Goal: Task Accomplishment & Management: Manage account settings

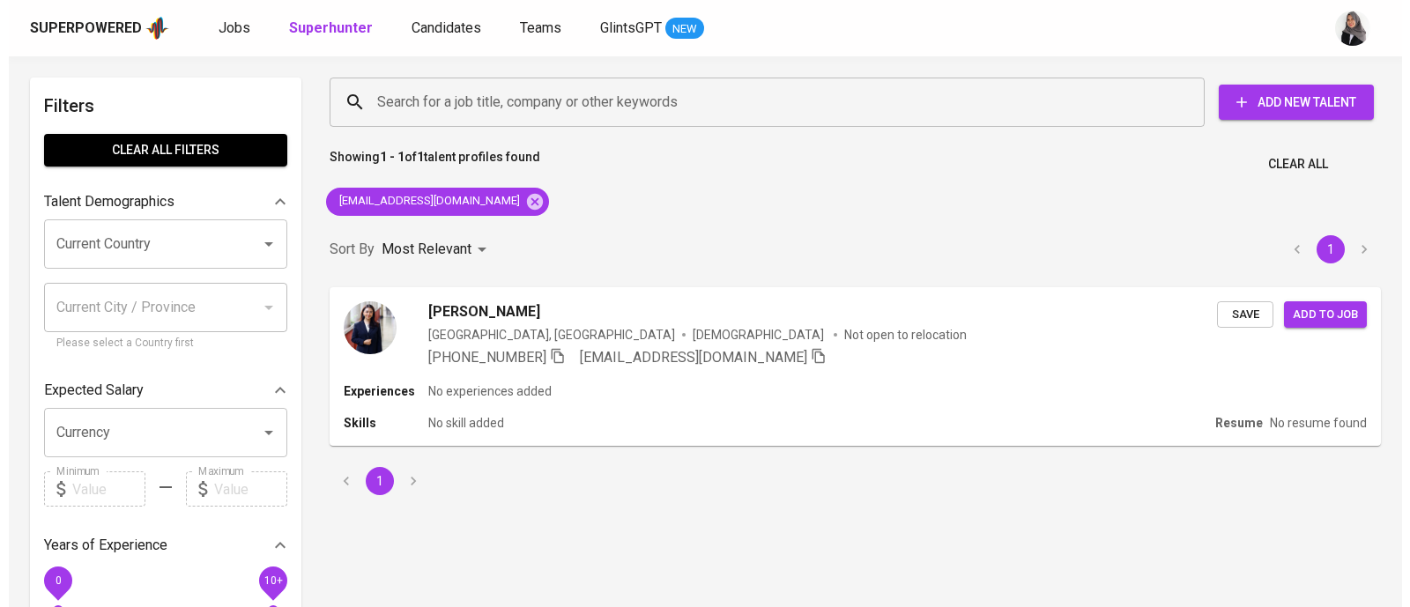
scroll to position [1, 0]
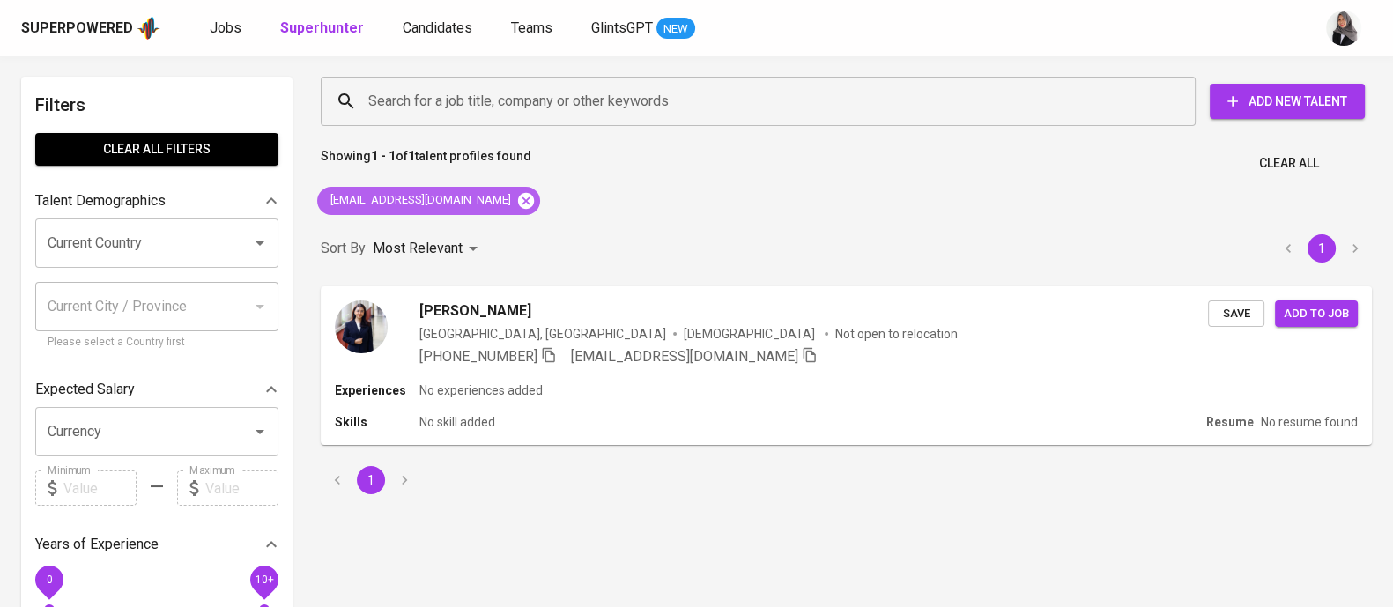
click at [518, 202] on icon at bounding box center [526, 200] width 16 height 16
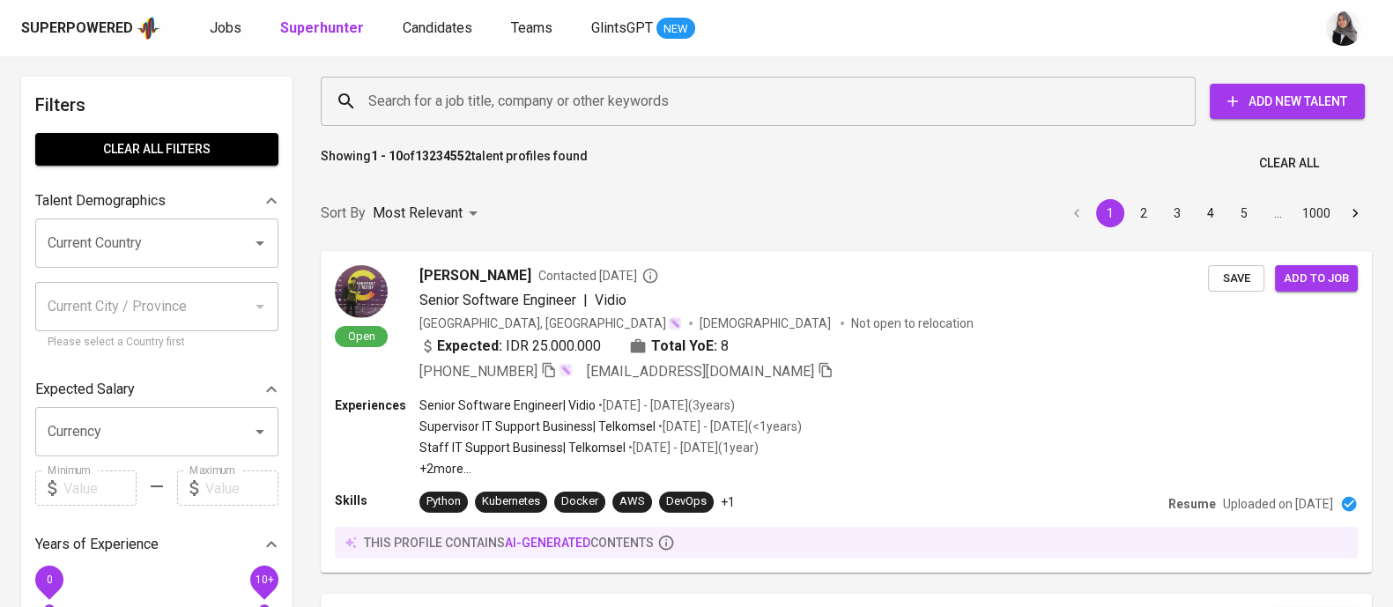
click at [536, 93] on input "Search for a job title, company or other keywords" at bounding box center [763, 101] width 798 height 33
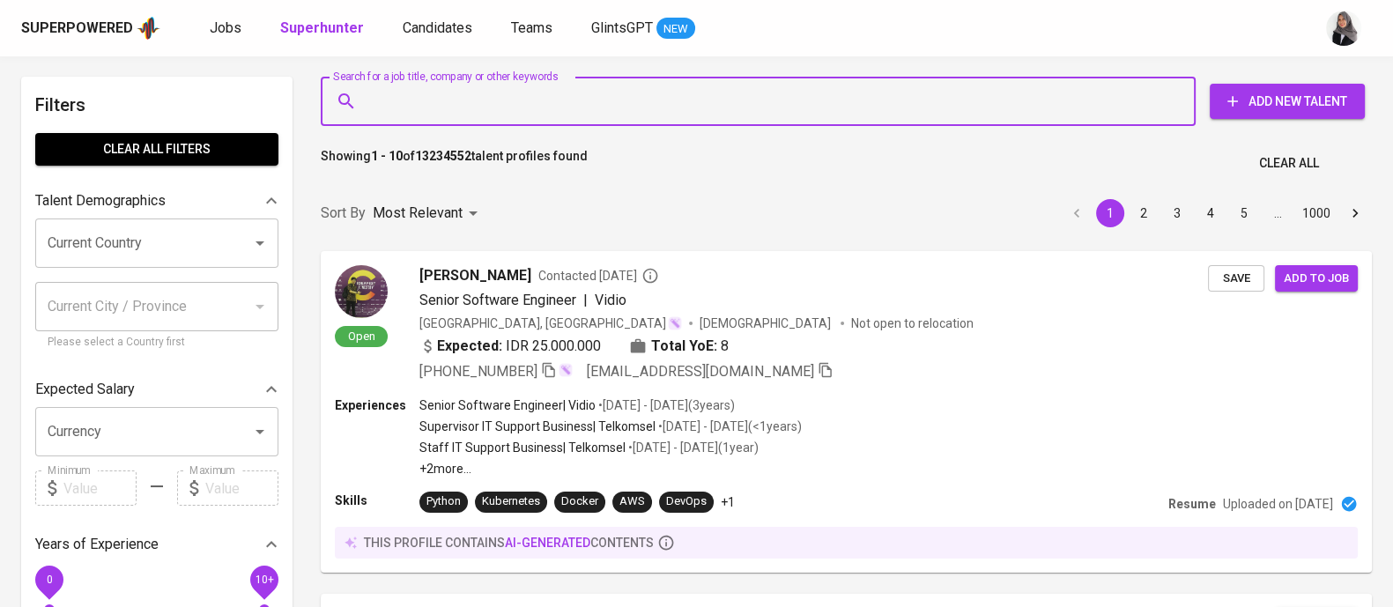
paste input "[EMAIL_ADDRESS][DOMAIN_NAME]"
type input "[EMAIL_ADDRESS][DOMAIN_NAME]"
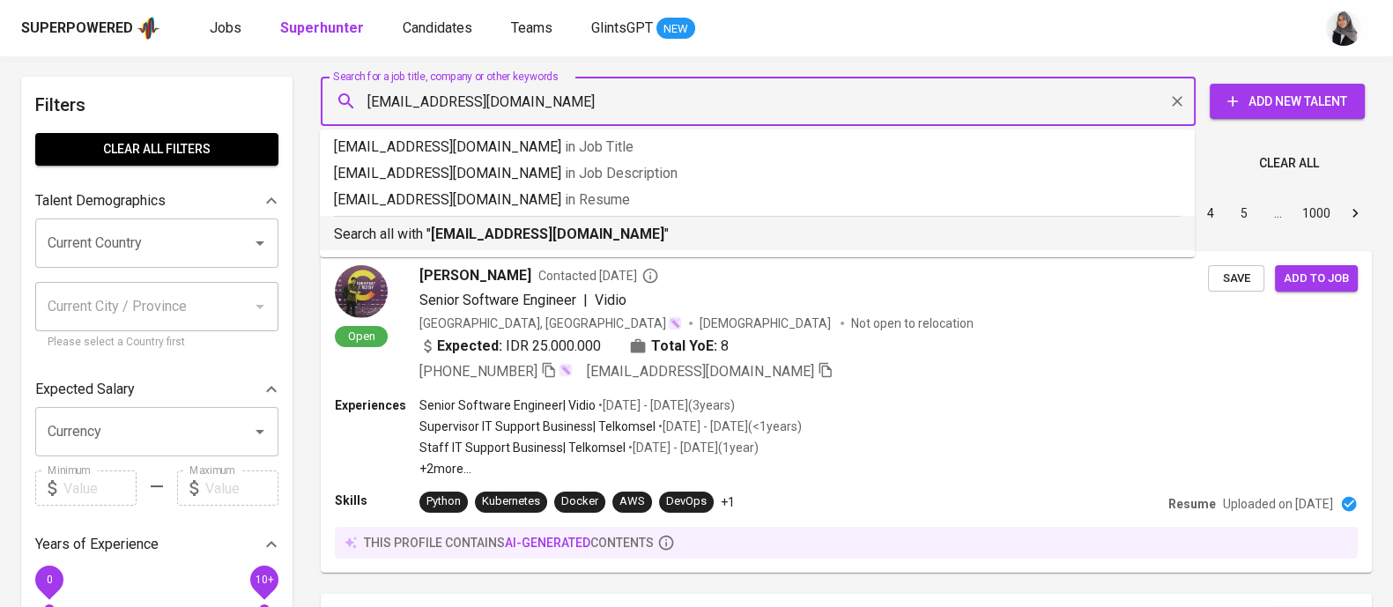
click at [571, 234] on b "[EMAIL_ADDRESS][DOMAIN_NAME]" at bounding box center [548, 234] width 234 height 17
click at [571, 234] on div "Sort By Most Relevant MOST_RELEVANT 1 2 3 4 5 … 1000" at bounding box center [846, 214] width 1073 height 54
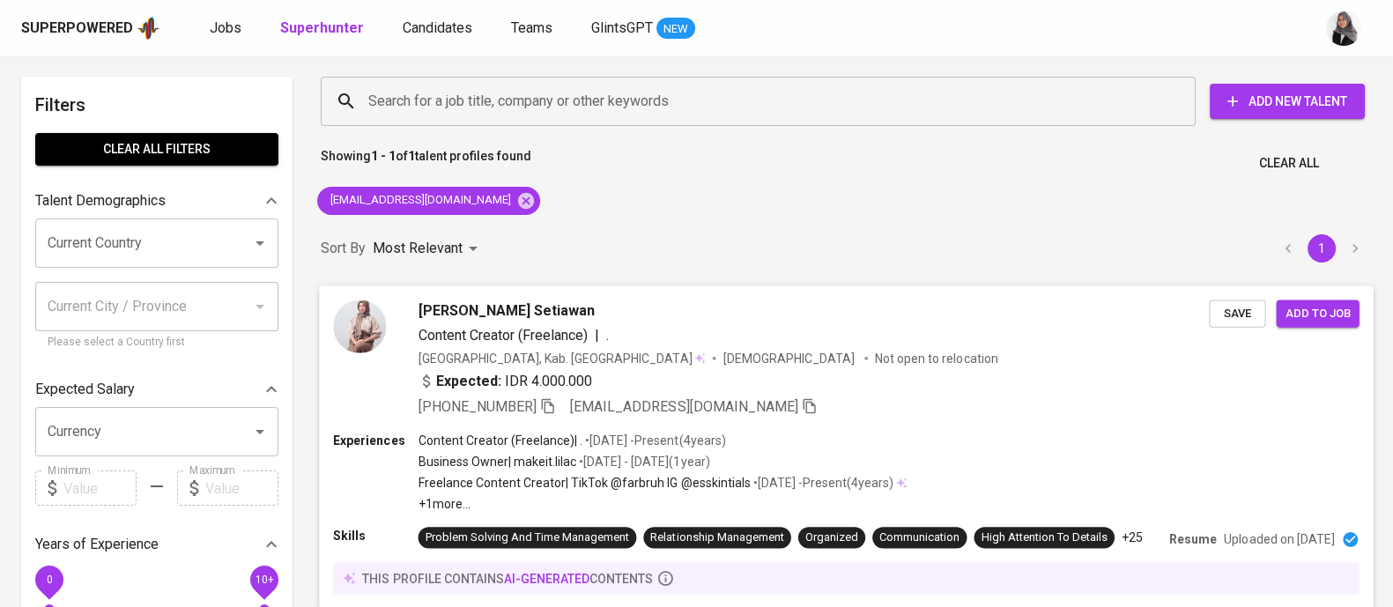
click at [879, 368] on div "Farah Attaya Setiawan Content Creator (Freelance) | . Indonesia, Kab. Bekasi Fe…" at bounding box center [814, 358] width 791 height 117
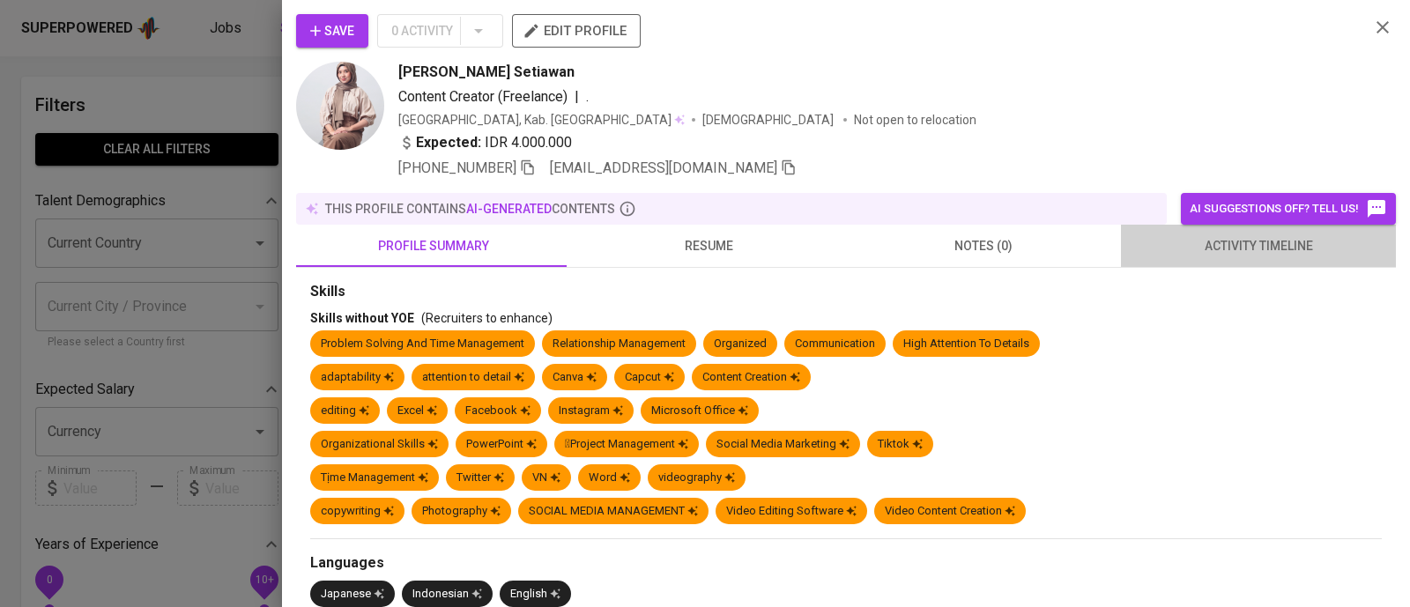
click at [1273, 242] on span "activity timeline" at bounding box center [1259, 246] width 254 height 22
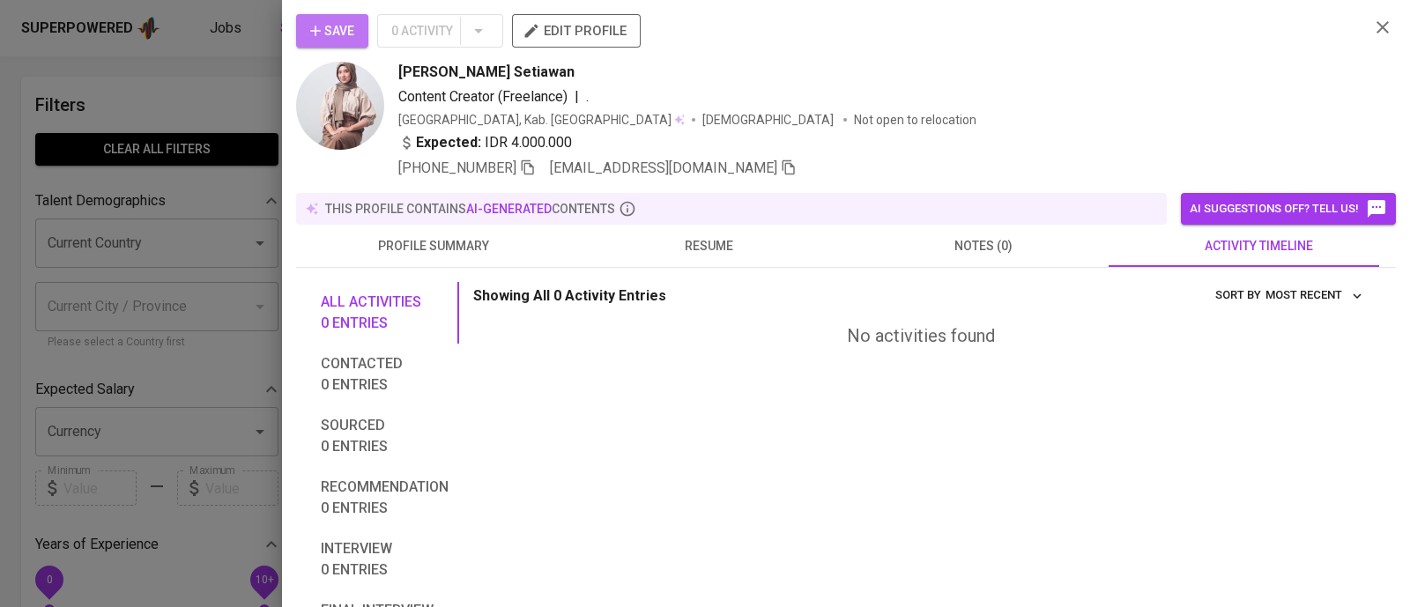
click at [331, 30] on span "Save" at bounding box center [332, 31] width 44 height 22
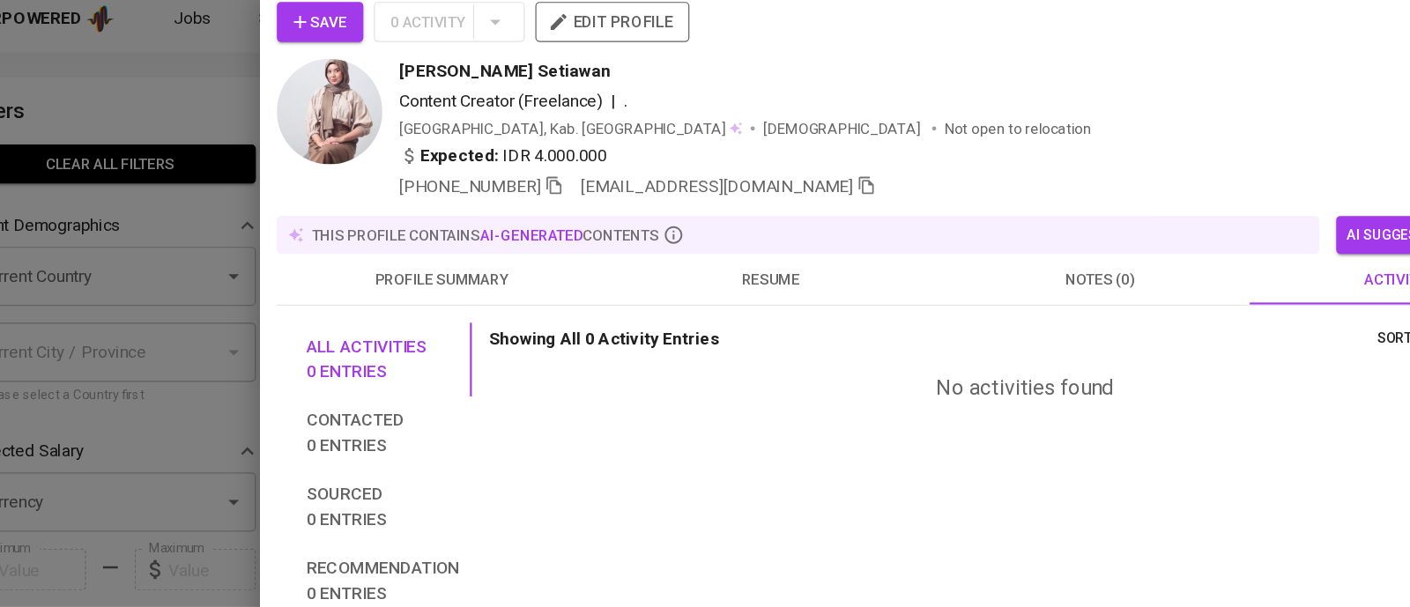
scroll to position [1, 0]
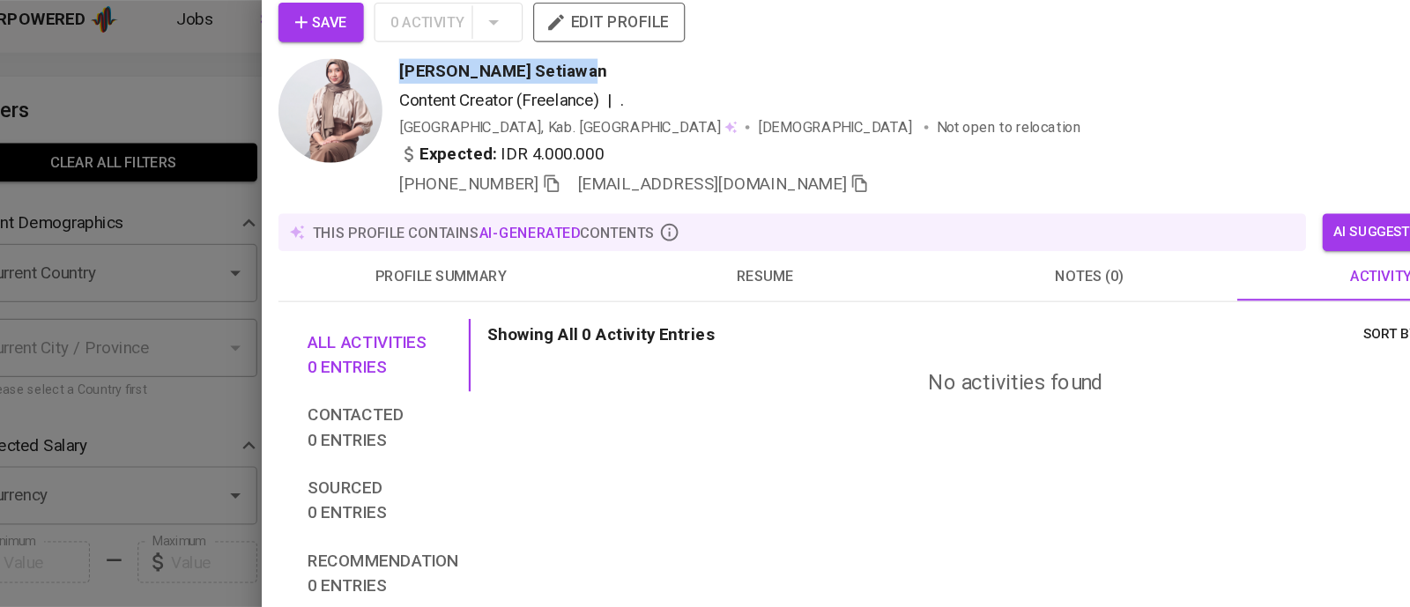
drag, startPoint x: 398, startPoint y: 71, endPoint x: 545, endPoint y: 64, distance: 147.3
click at [545, 64] on div "Farah Attaya Setiawan Content Creator (Freelance) | . Indonesia, Kab. Bekasi Fe…" at bounding box center [825, 120] width 1059 height 117
copy span "[PERSON_NAME] Setiawan"
click at [956, 106] on div "Content Creator (Freelance) | ." at bounding box center [876, 96] width 957 height 21
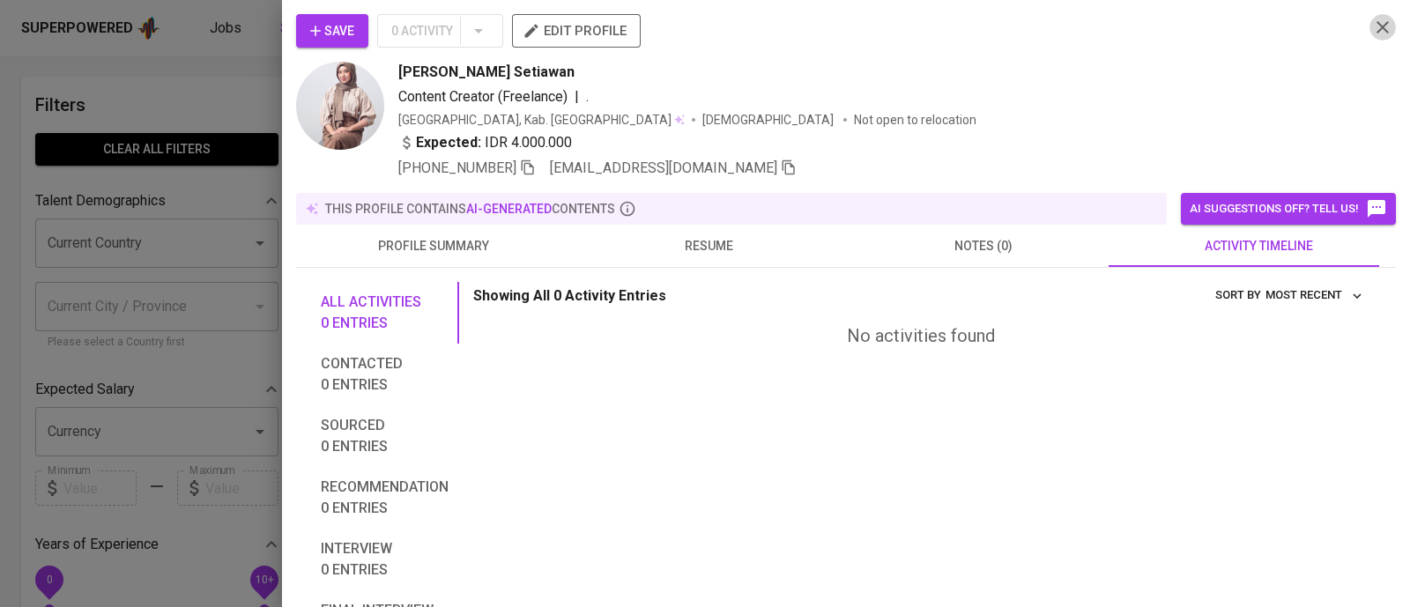
click at [1372, 20] on icon "button" at bounding box center [1382, 27] width 21 height 21
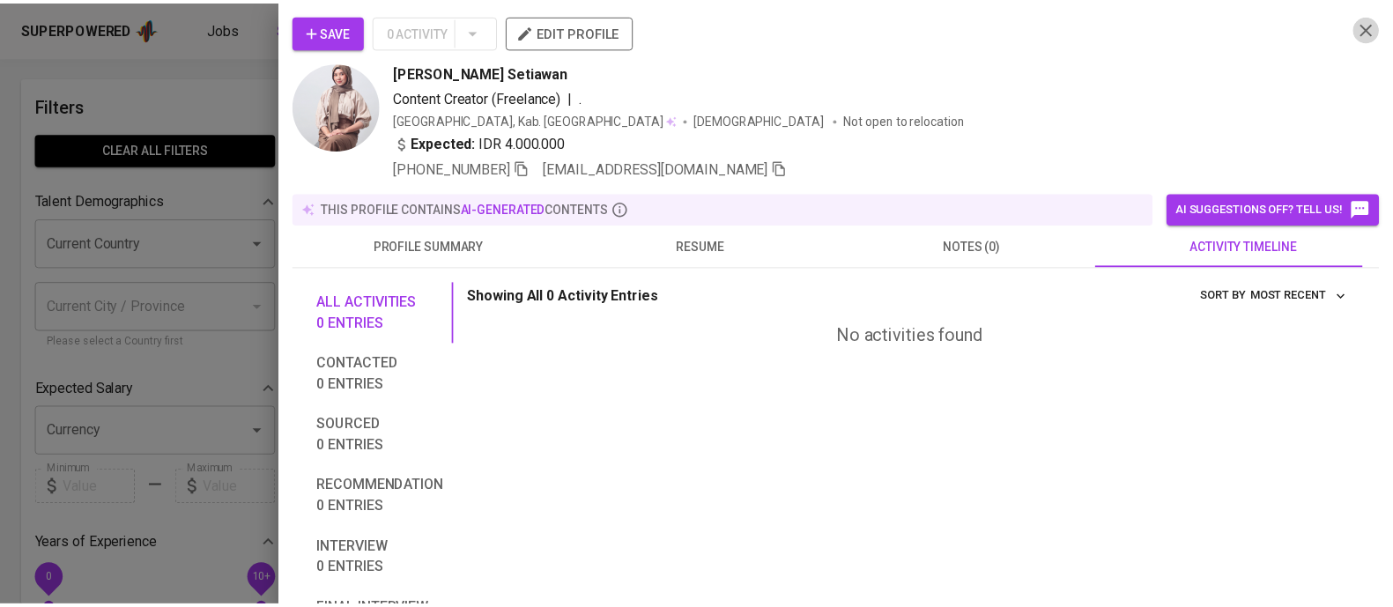
scroll to position [22, 0]
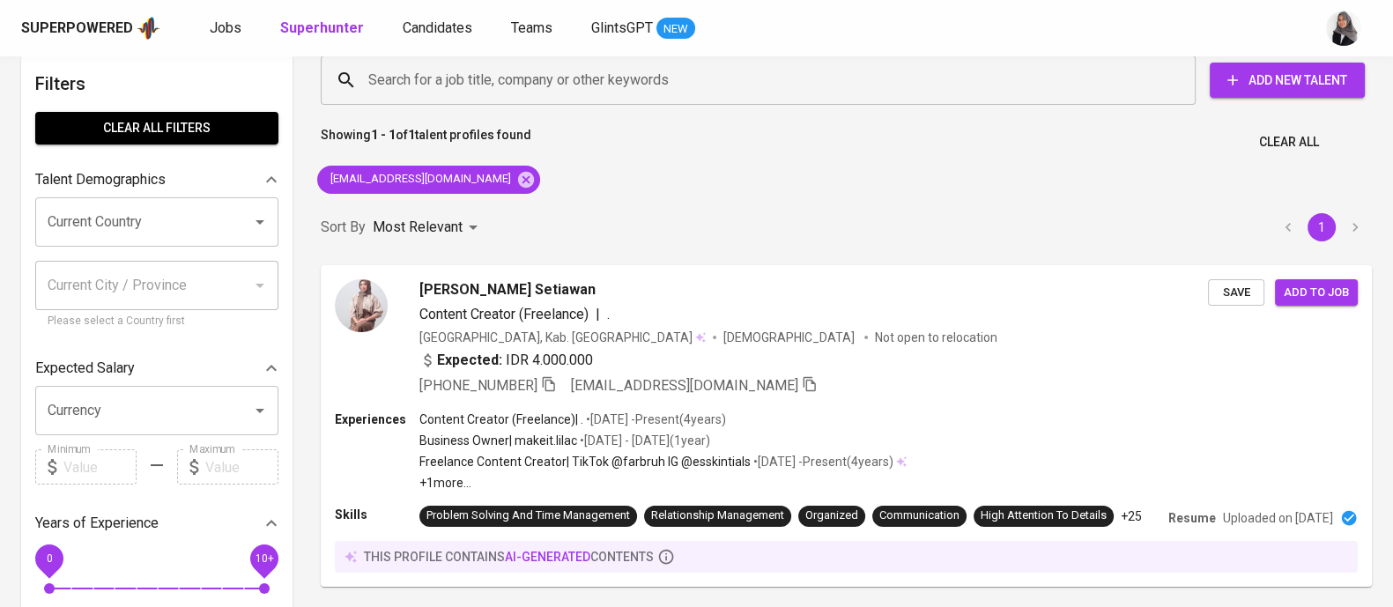
click at [1005, 224] on div "Sort By Most Relevant MOST_RELEVANT 1" at bounding box center [846, 228] width 1073 height 54
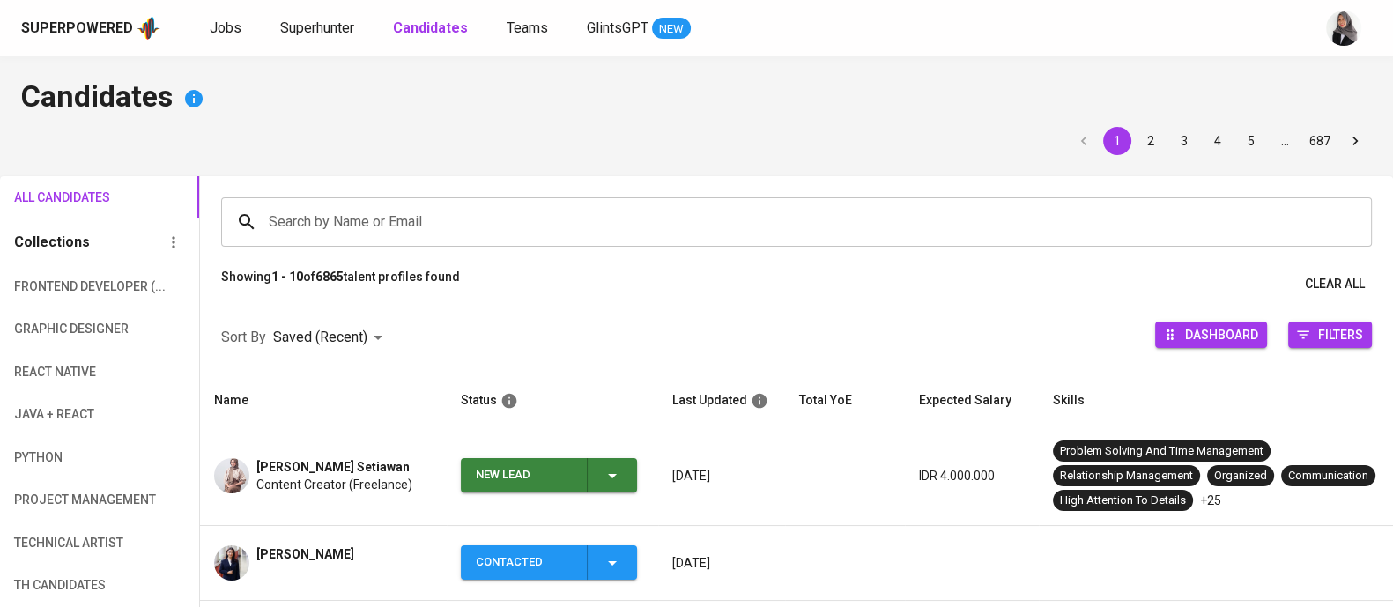
scroll to position [184, 0]
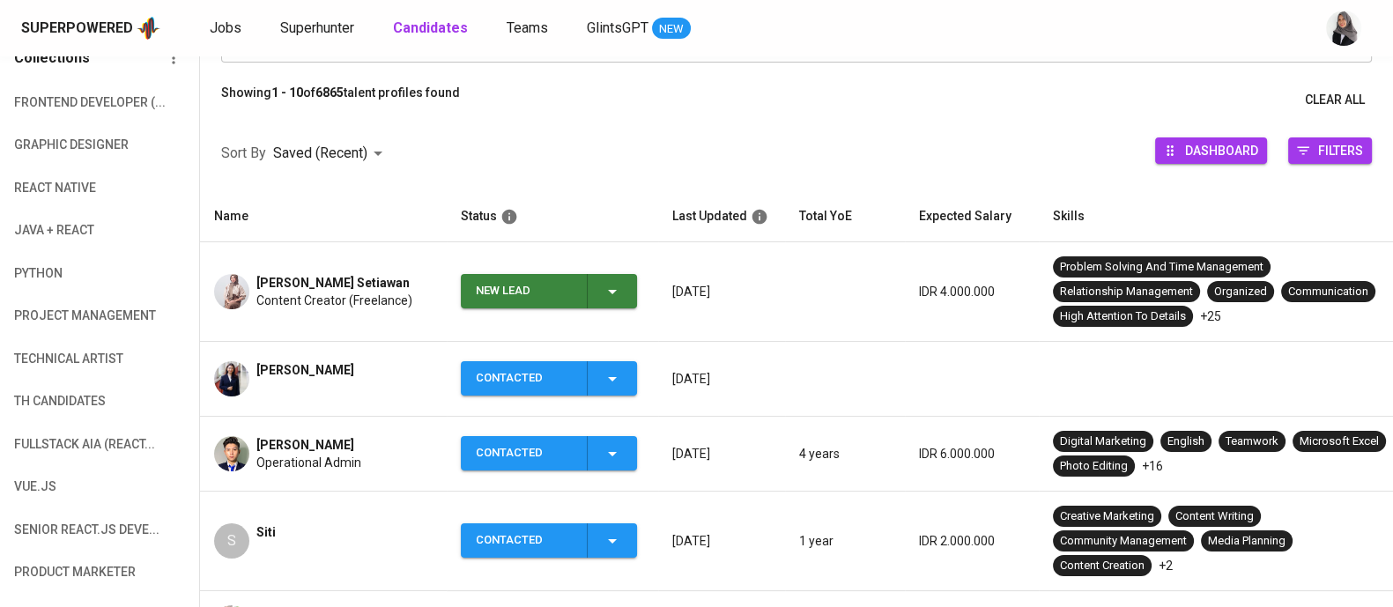
click at [641, 279] on td "New Lead" at bounding box center [553, 292] width 212 height 100
click at [617, 292] on icon "button" at bounding box center [612, 291] width 21 height 21
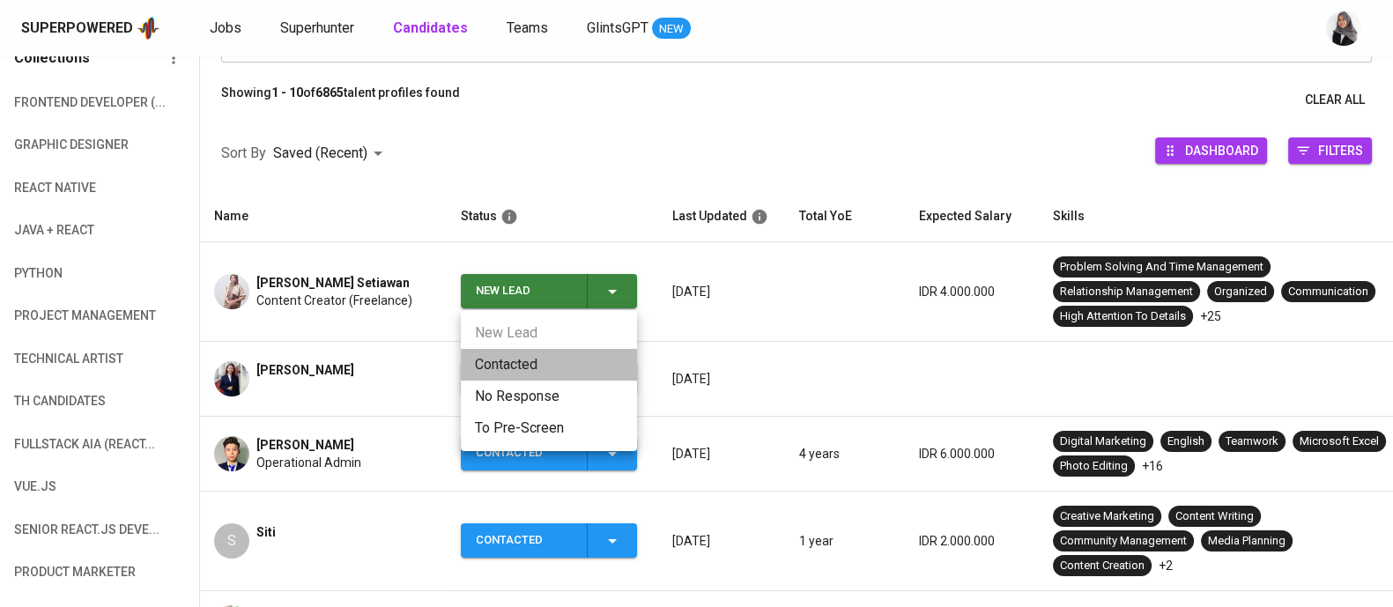
click at [524, 368] on li "Contacted" at bounding box center [549, 365] width 176 height 32
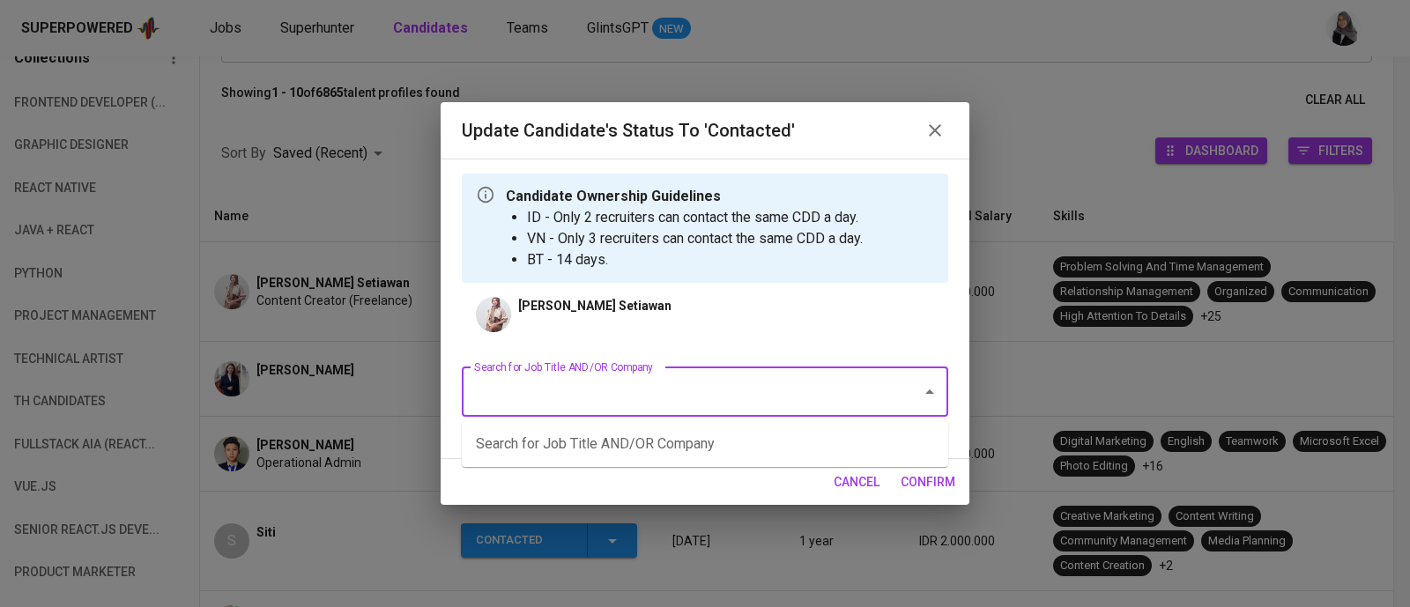
click at [696, 389] on input "Search for Job Title AND/OR Company" at bounding box center [680, 391] width 421 height 33
type input "content"
type input "creative"
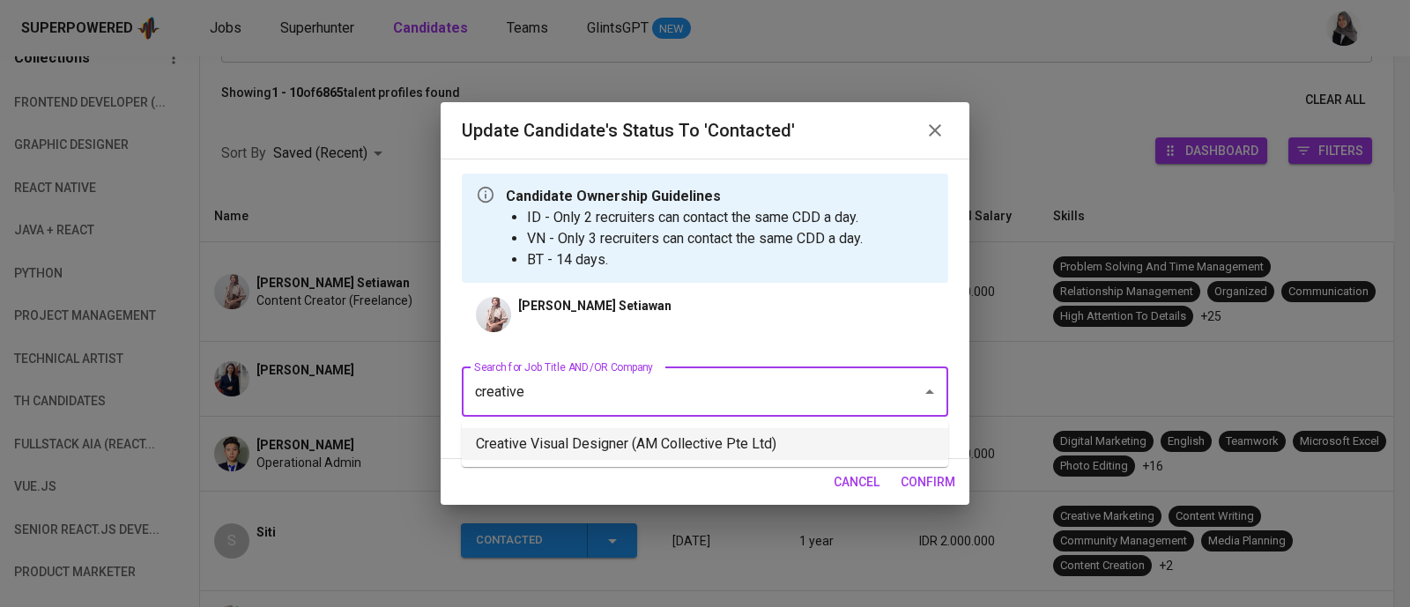
click at [672, 434] on li "Creative Visual Designer (AM Collective Pte Ltd)" at bounding box center [705, 444] width 487 height 32
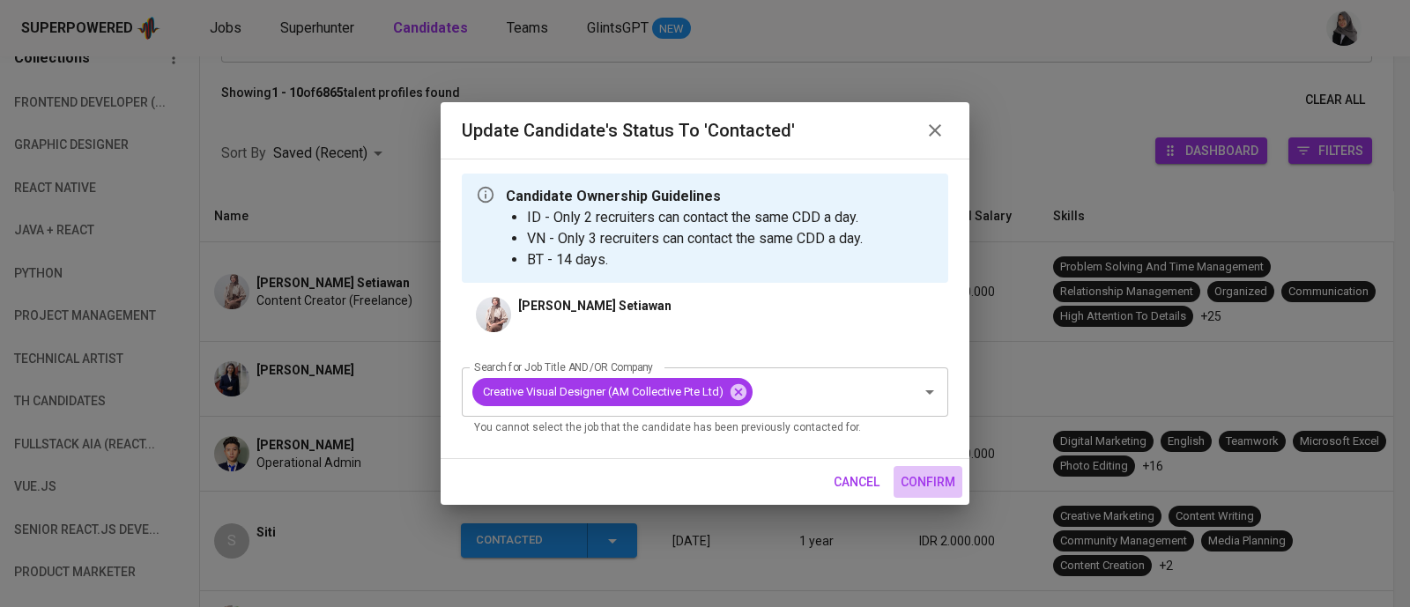
click at [928, 478] on span "confirm" at bounding box center [928, 483] width 55 height 22
